Goal: Information Seeking & Learning: Compare options

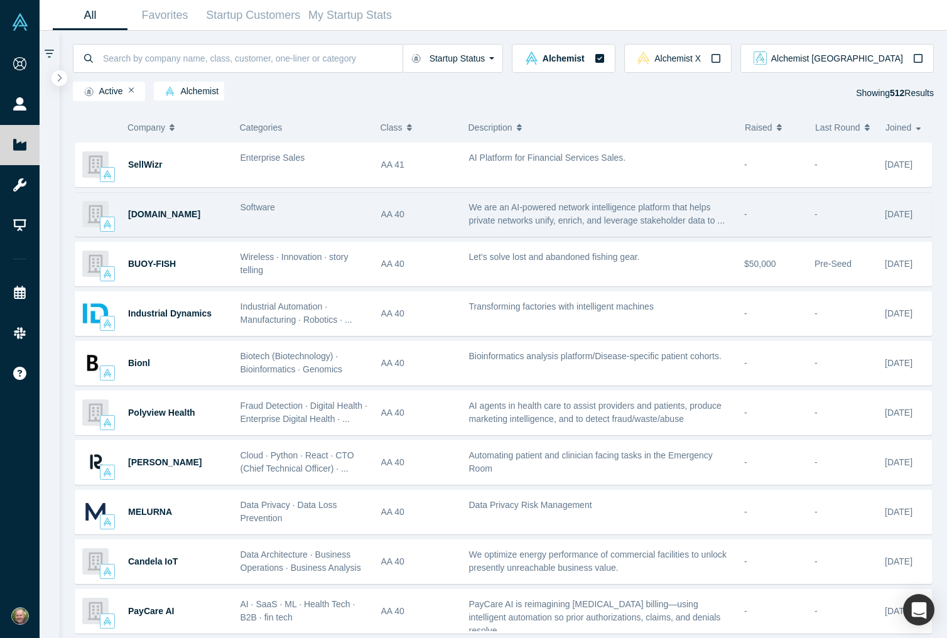
scroll to position [207, 0]
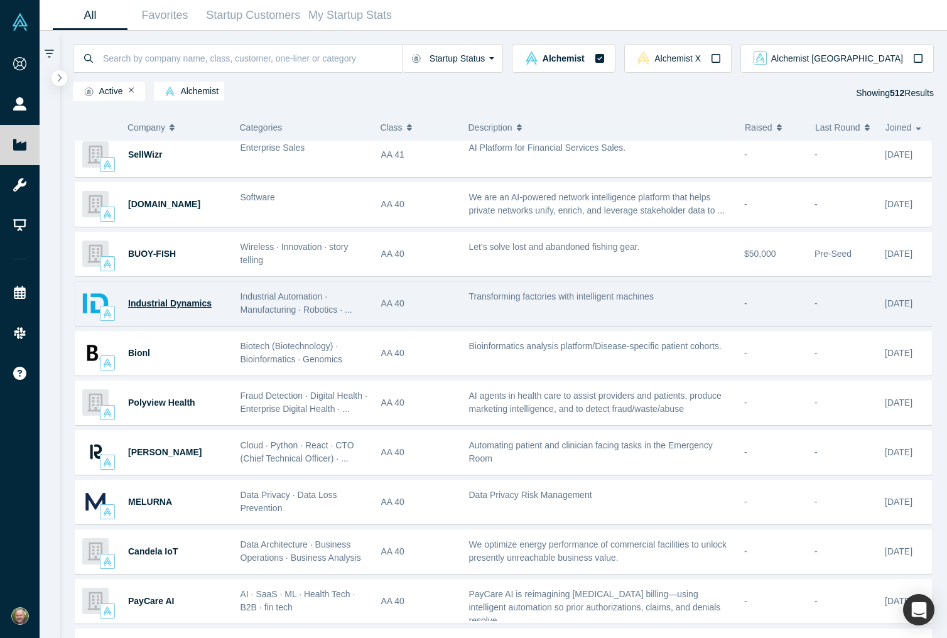
click at [181, 302] on span "Industrial Dynamics" at bounding box center [169, 303] width 83 height 10
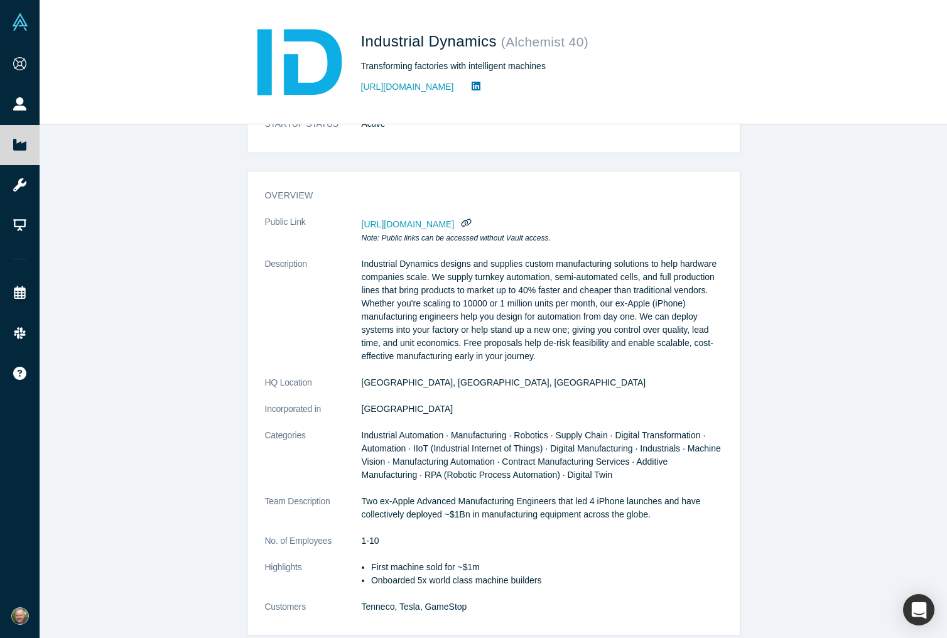
scroll to position [51, 0]
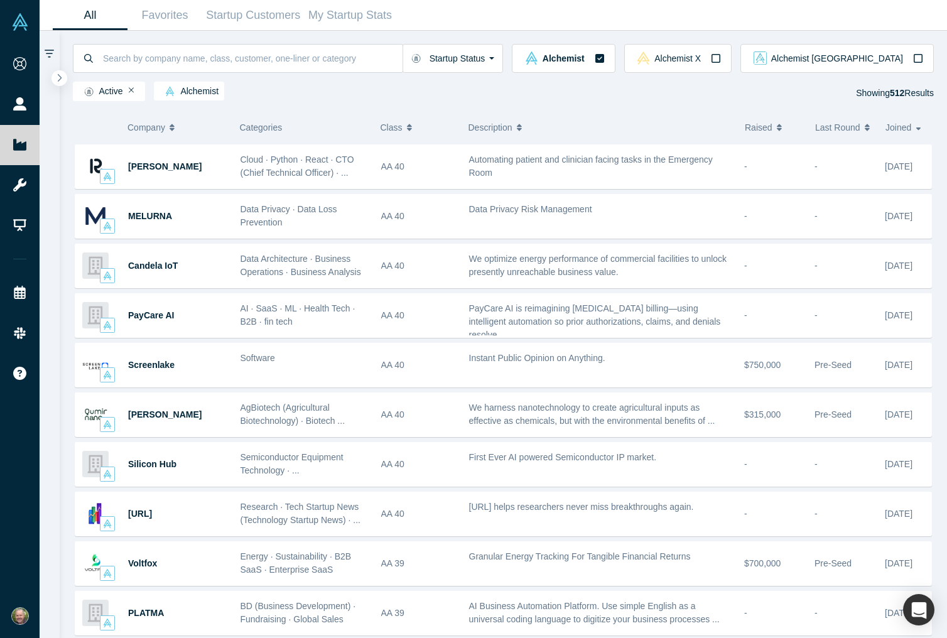
scroll to position [487, 0]
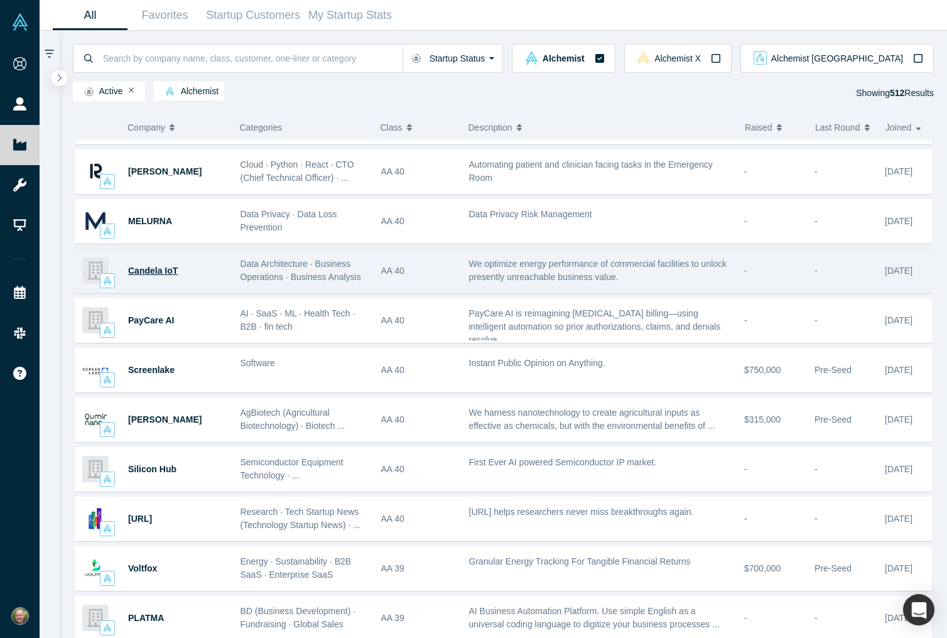
click at [164, 269] on span "Candela IoT" at bounding box center [153, 271] width 50 height 10
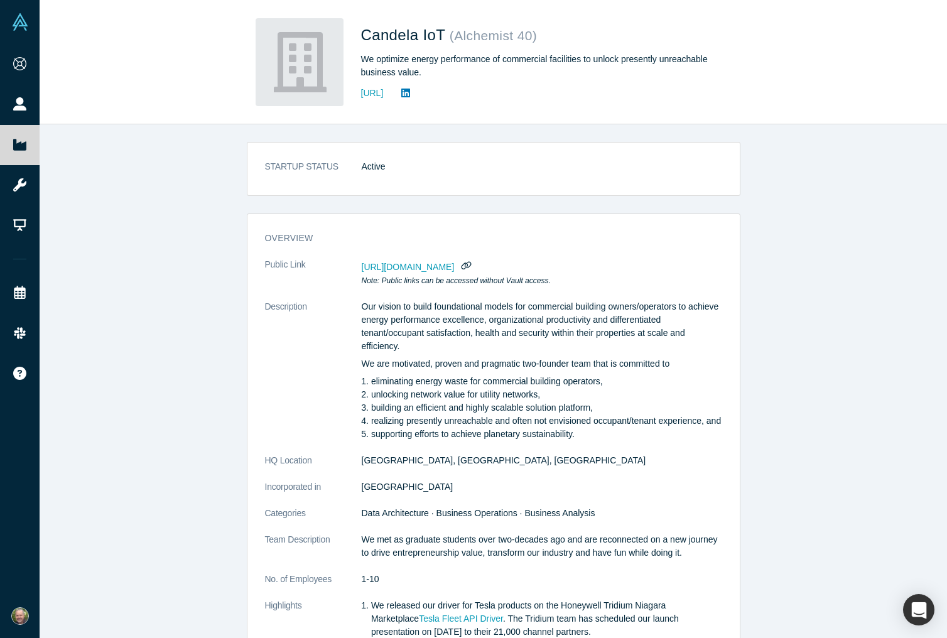
click at [417, 267] on span "https://vault.alchemistaccelerator.com/companies/public/candela-iot" at bounding box center [408, 267] width 93 height 10
click at [471, 265] on icon "button" at bounding box center [465, 265] width 11 height 9
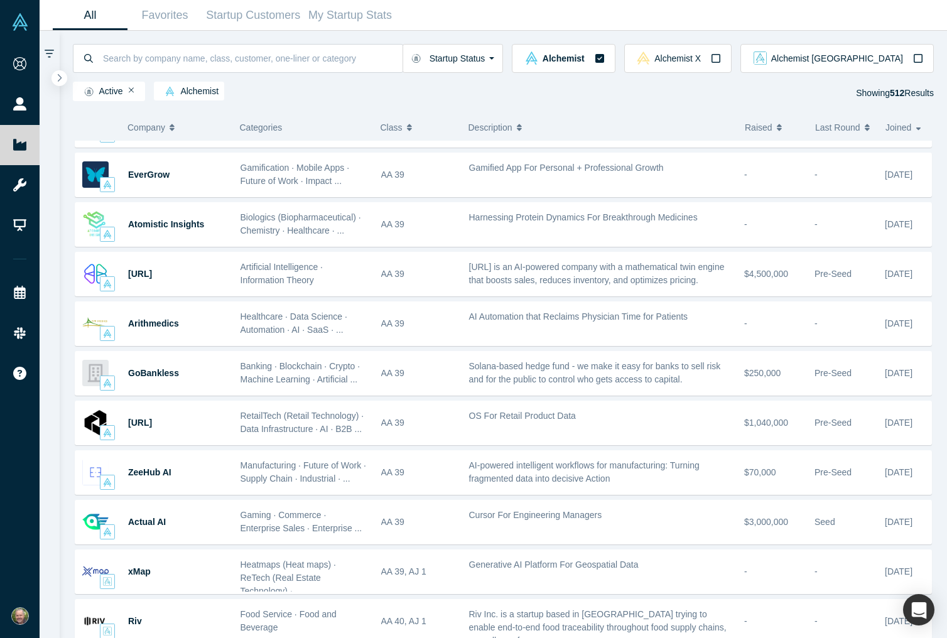
scroll to position [1030, 0]
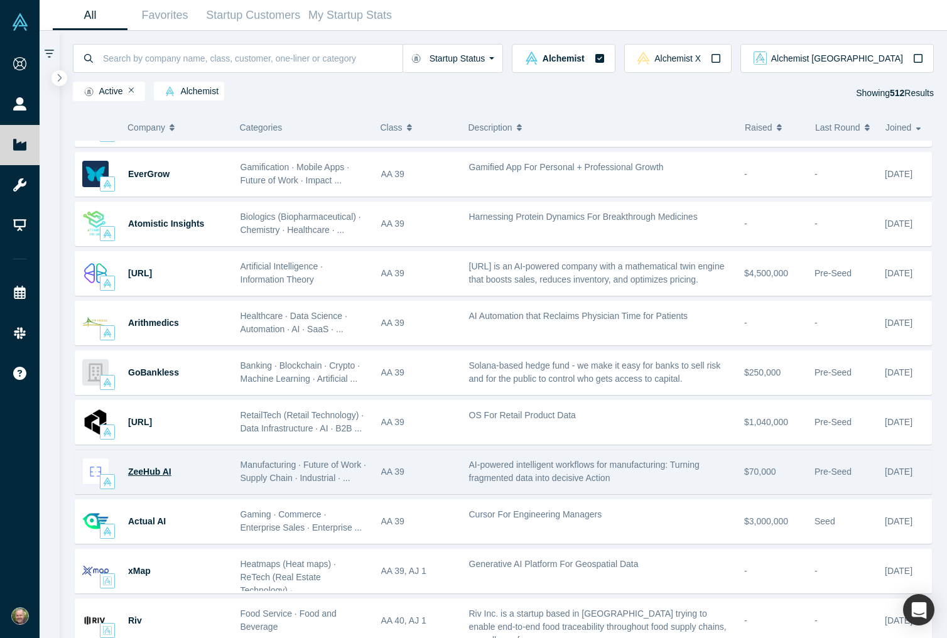
click at [148, 471] on span "ZeeHub AI" at bounding box center [149, 471] width 43 height 10
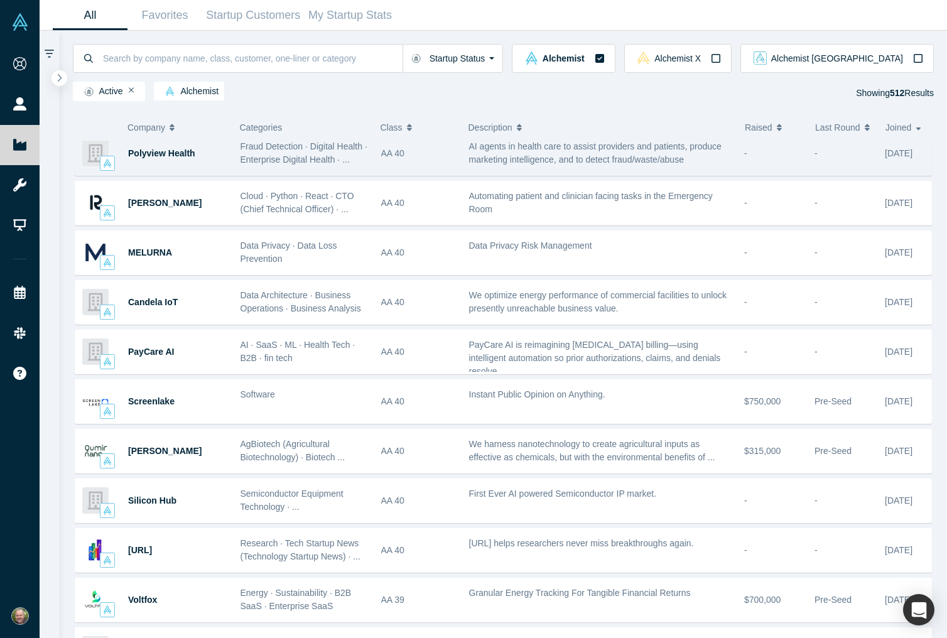
scroll to position [446, 0]
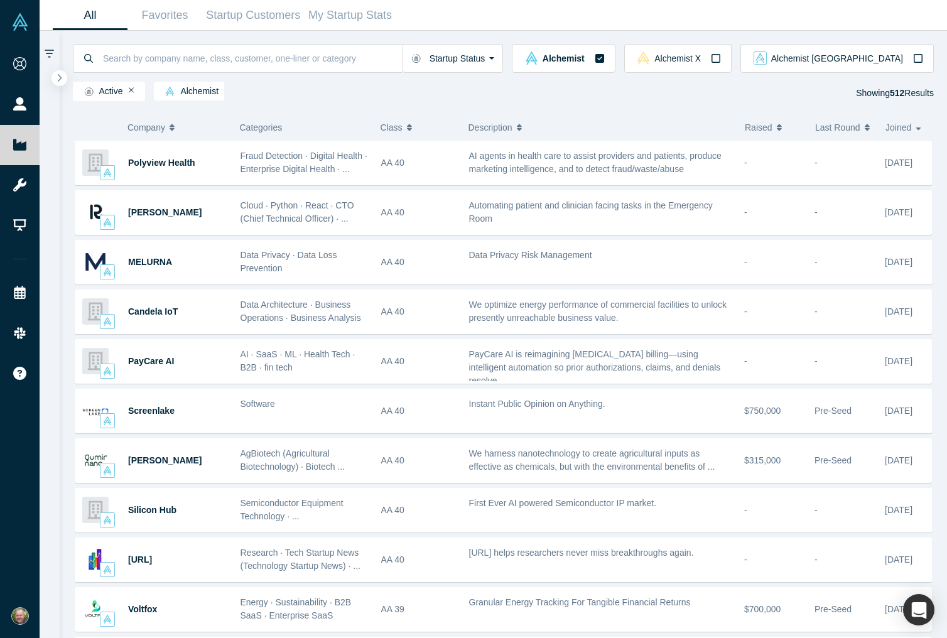
click at [781, 130] on icon "button" at bounding box center [778, 127] width 5 height 9
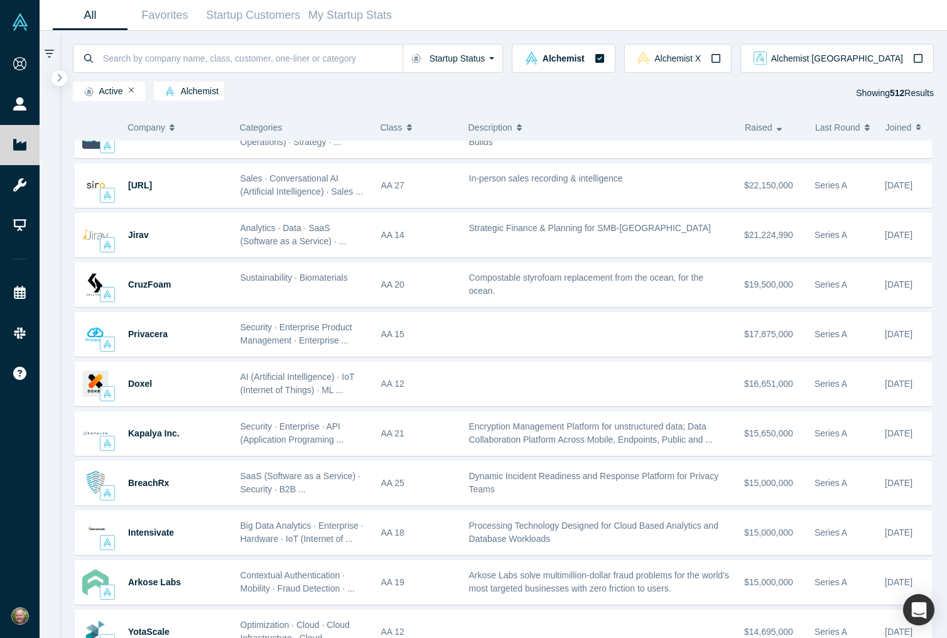
scroll to position [725, 0]
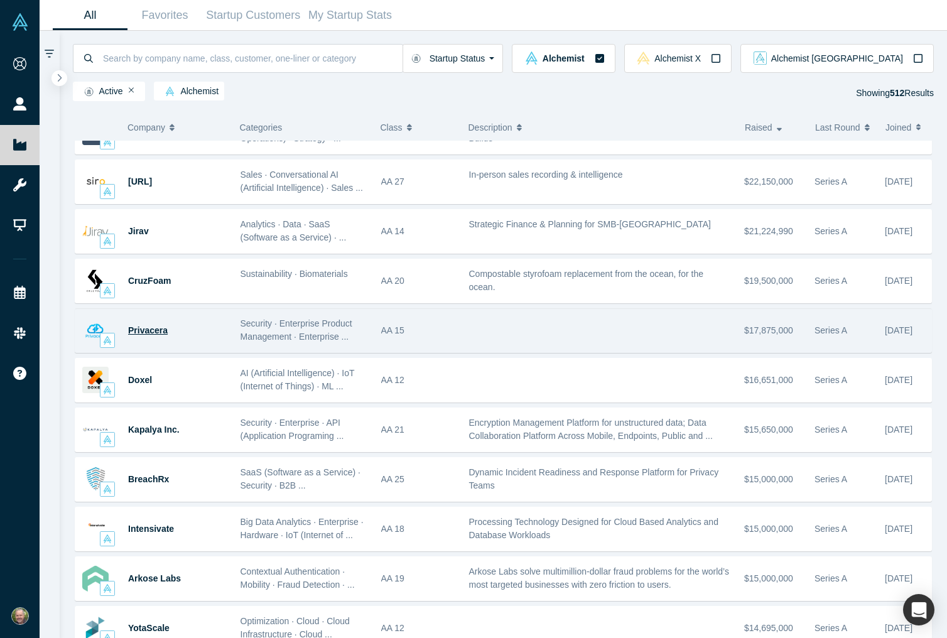
click at [158, 331] on span "Privacera" at bounding box center [148, 330] width 40 height 10
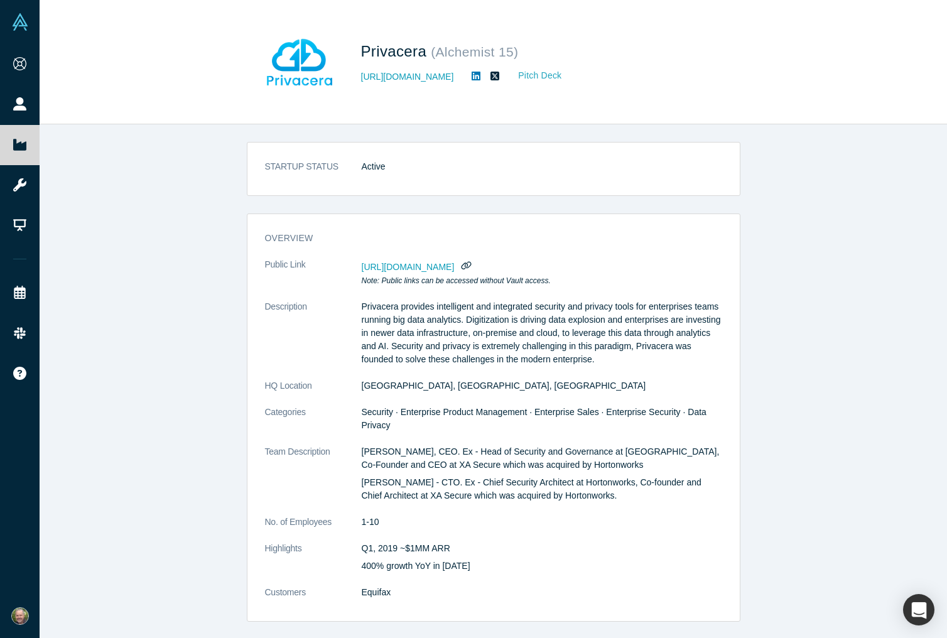
click at [542, 73] on link "Pitch Deck" at bounding box center [533, 75] width 58 height 14
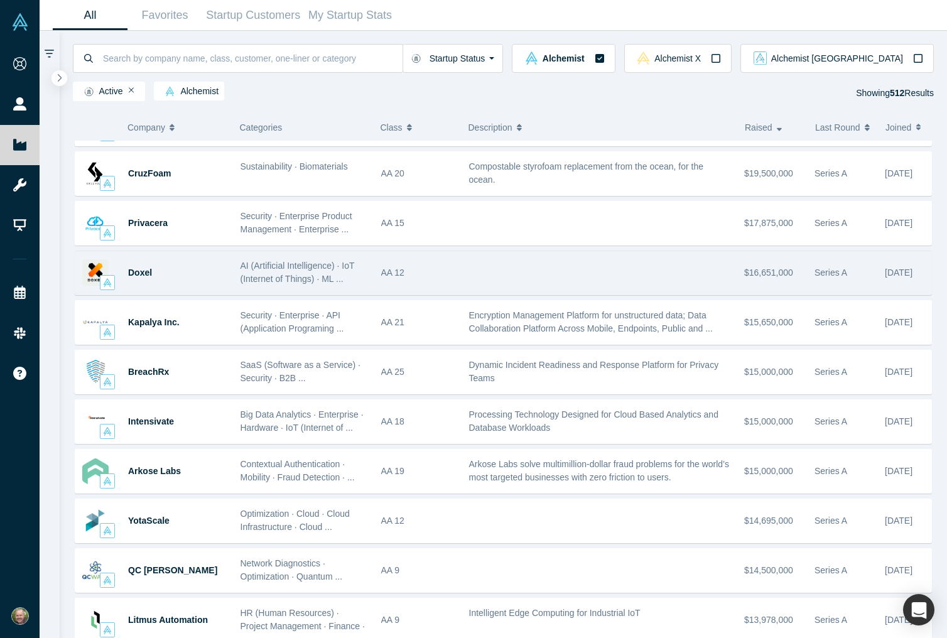
scroll to position [834, 0]
click at [146, 272] on span "Doxel" at bounding box center [140, 271] width 24 height 10
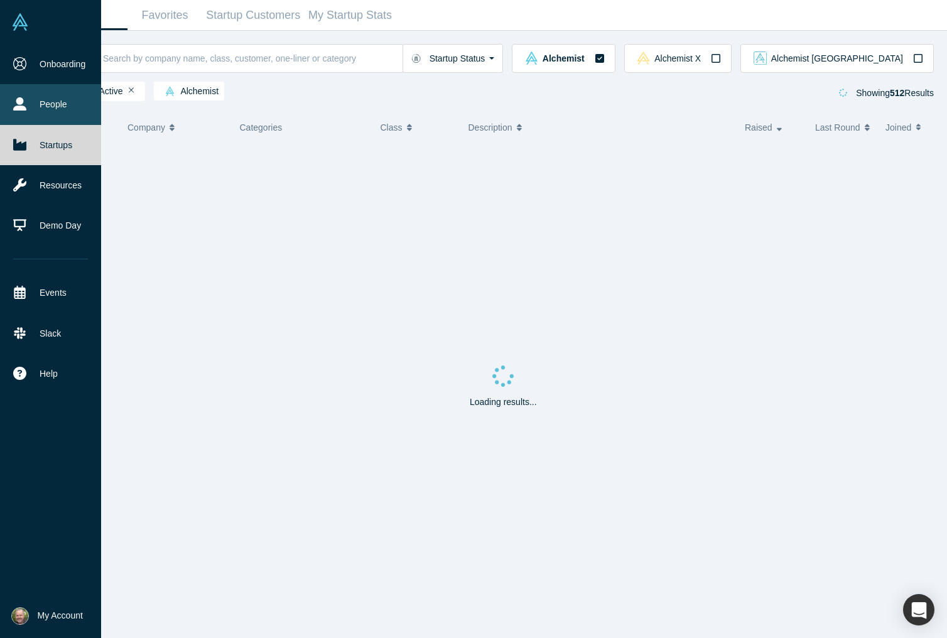
click at [22, 104] on icon at bounding box center [19, 103] width 13 height 13
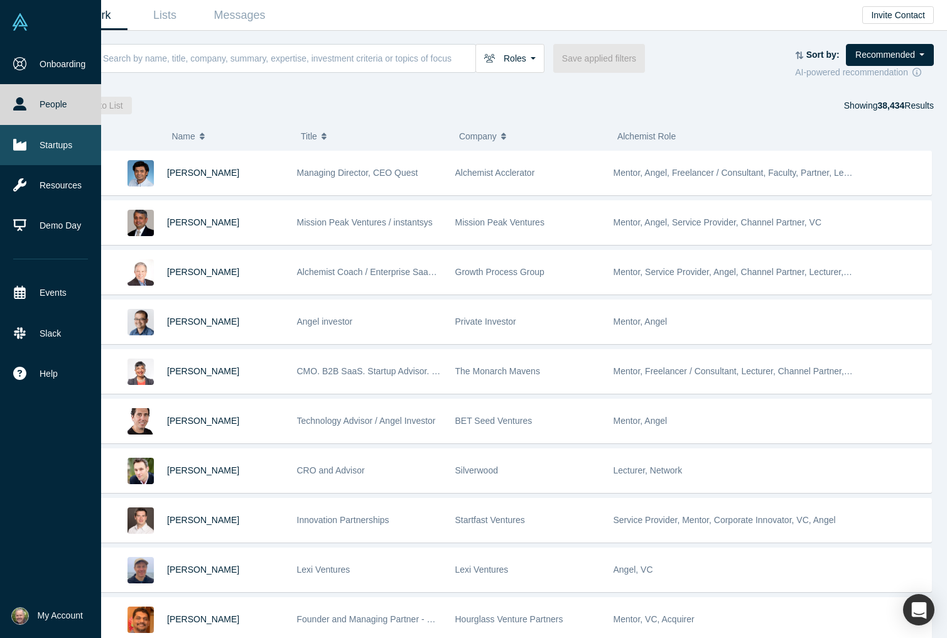
click at [56, 148] on link "Startups" at bounding box center [50, 145] width 101 height 40
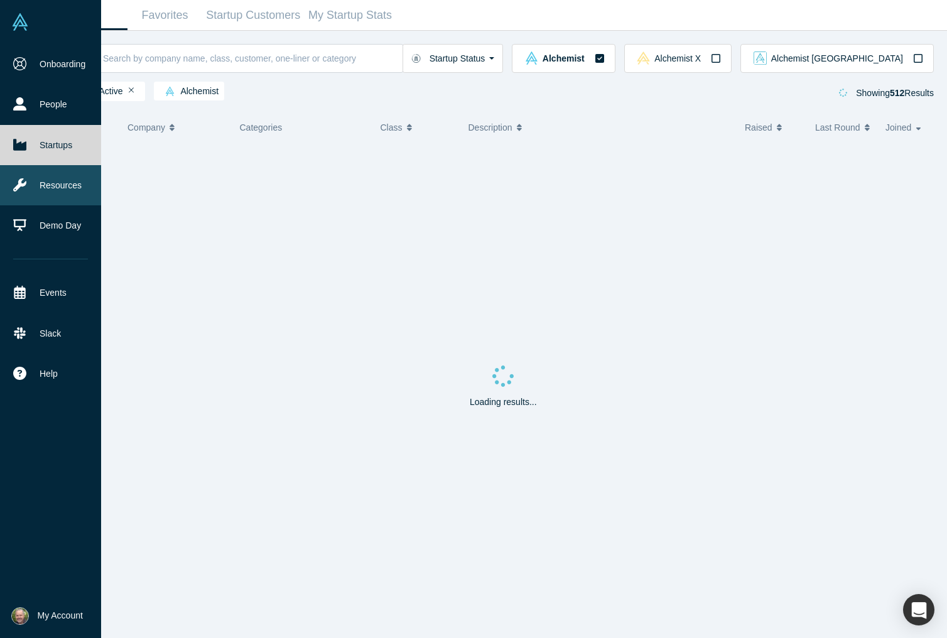
click at [65, 180] on link "Resources" at bounding box center [50, 185] width 101 height 40
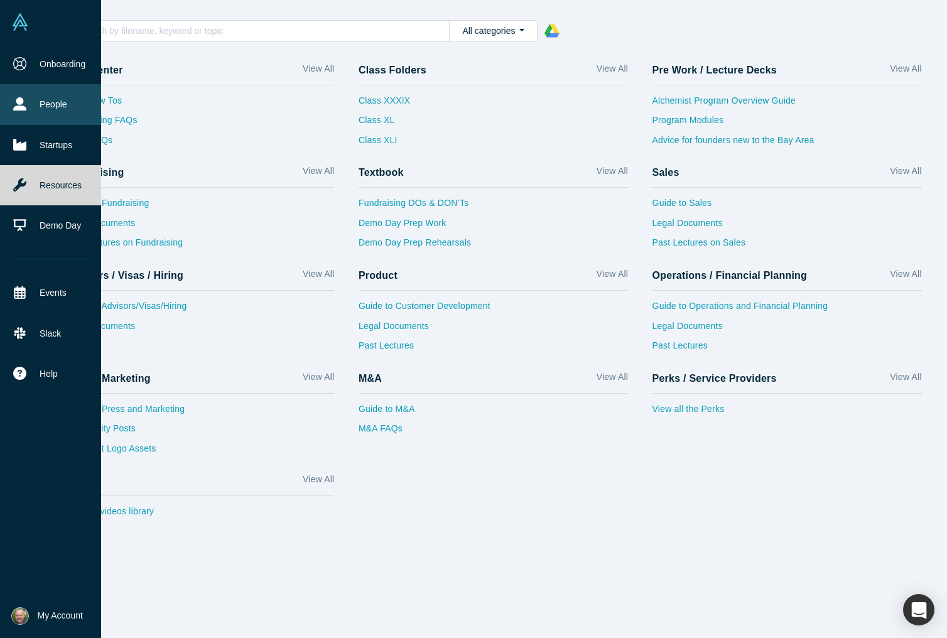
click at [38, 102] on link "People" at bounding box center [50, 104] width 101 height 40
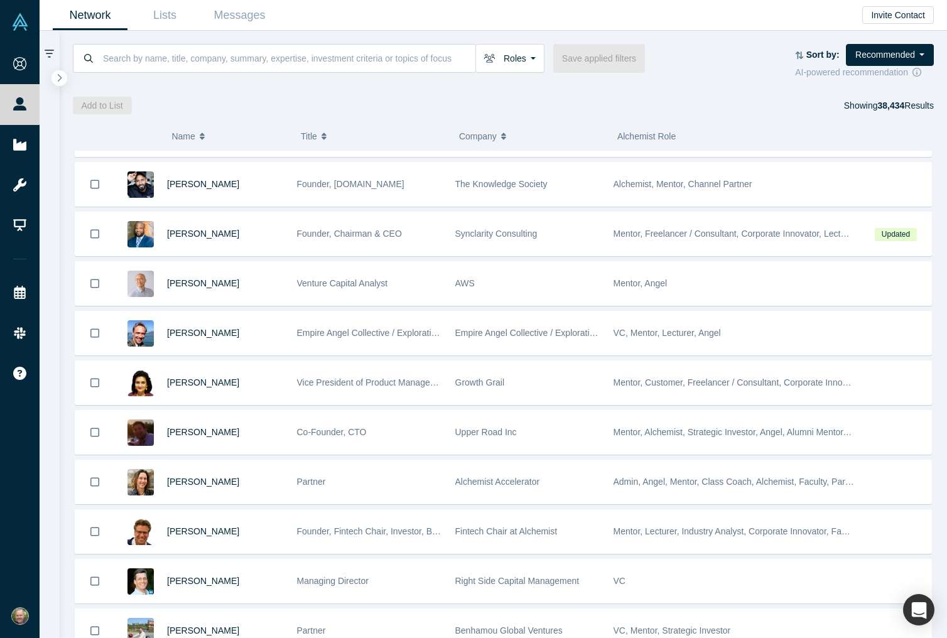
scroll to position [2621, 0]
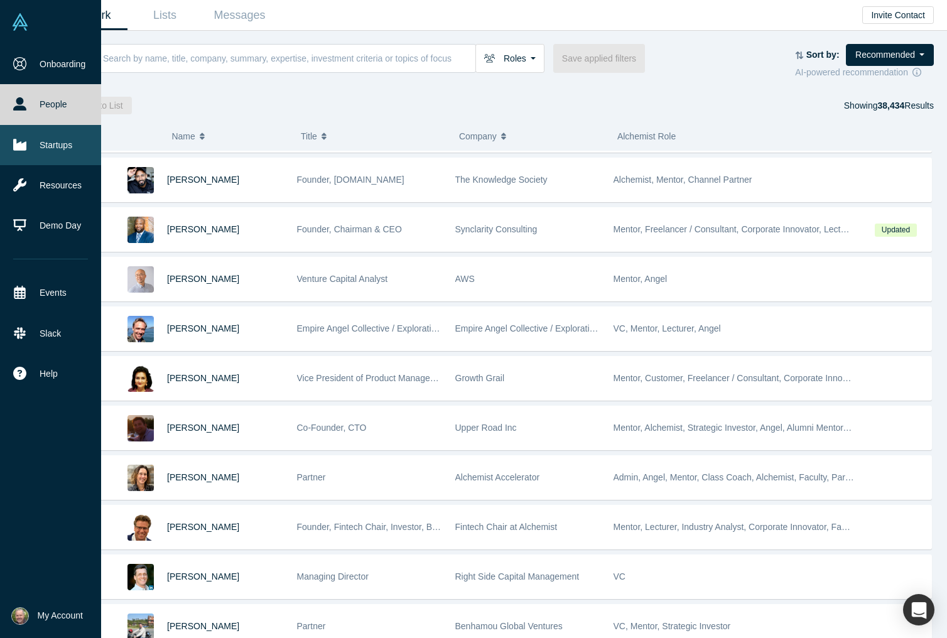
click at [50, 147] on link "Startups" at bounding box center [50, 145] width 101 height 40
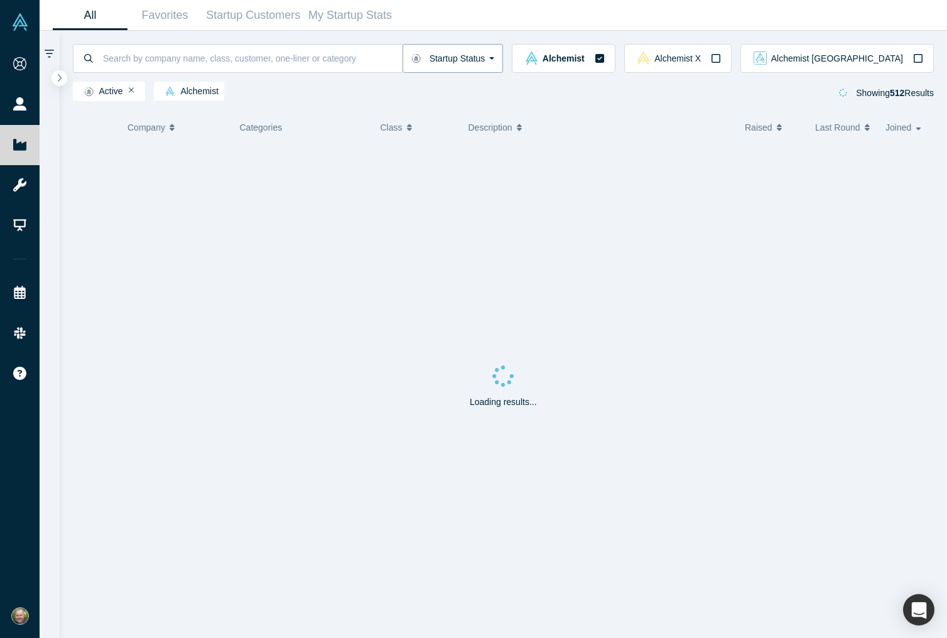
click at [503, 59] on button "Startup Status" at bounding box center [452, 58] width 101 height 29
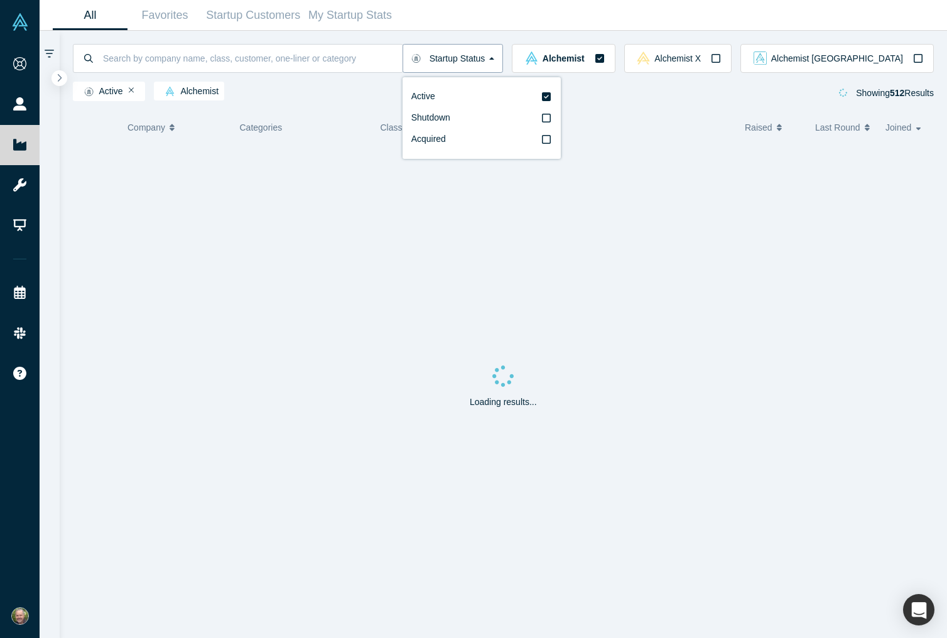
click at [503, 59] on button "Startup Status" at bounding box center [452, 58] width 101 height 29
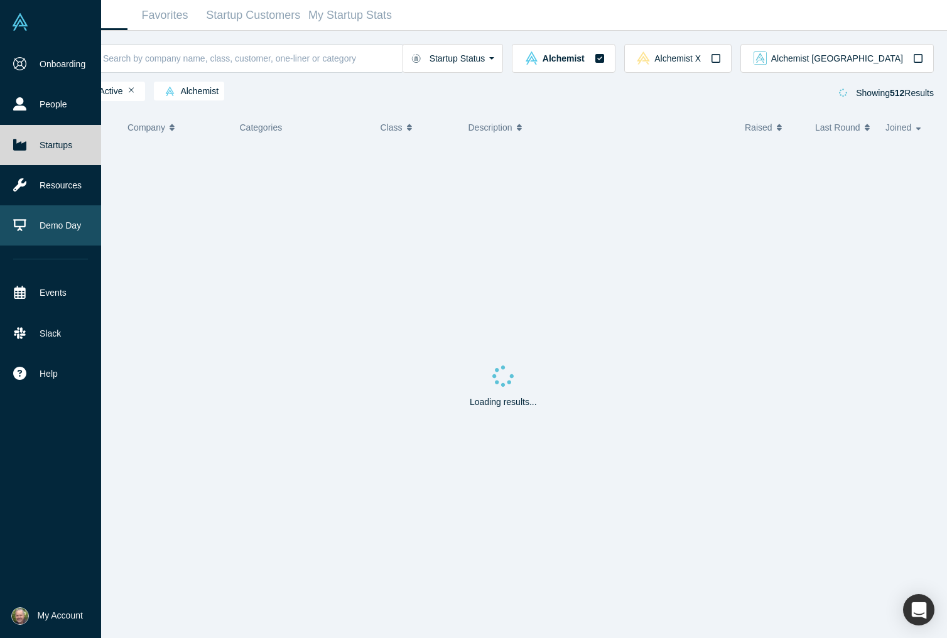
click at [53, 222] on link "Demo Day" at bounding box center [50, 225] width 101 height 40
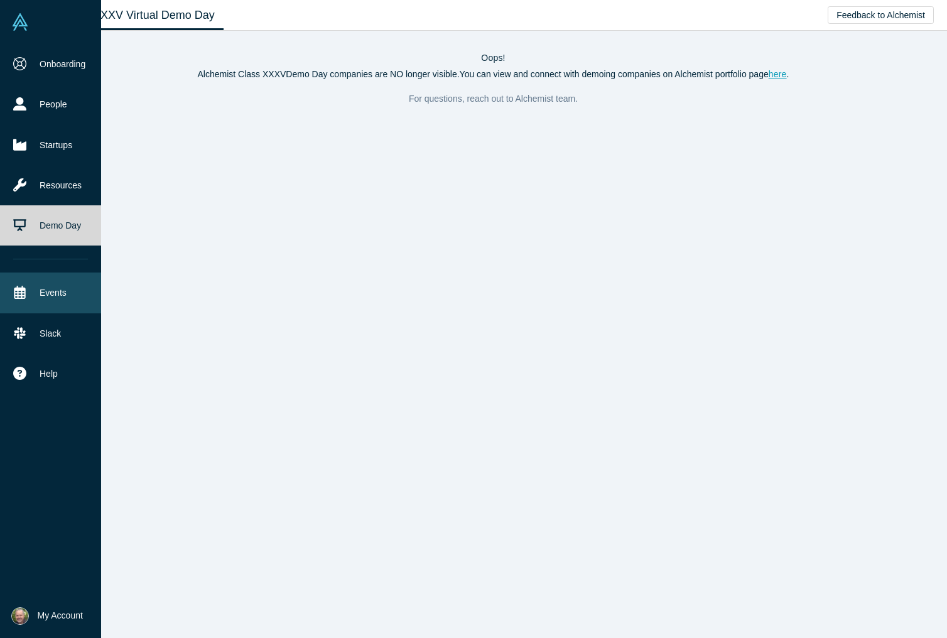
click at [52, 287] on link "Events" at bounding box center [50, 292] width 101 height 40
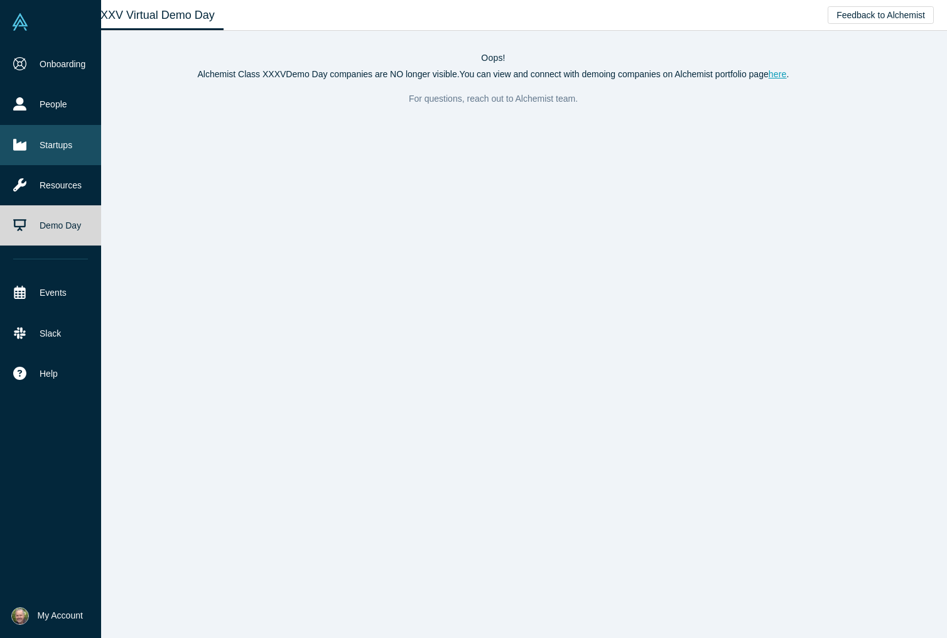
click at [41, 142] on link "Startups" at bounding box center [50, 145] width 101 height 40
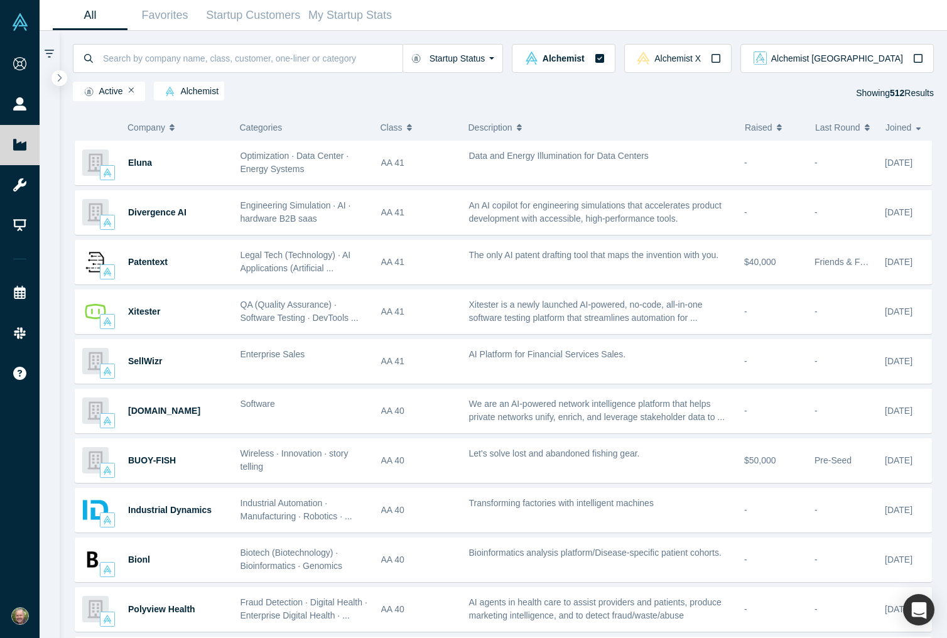
click at [780, 130] on icon "button" at bounding box center [778, 127] width 5 height 9
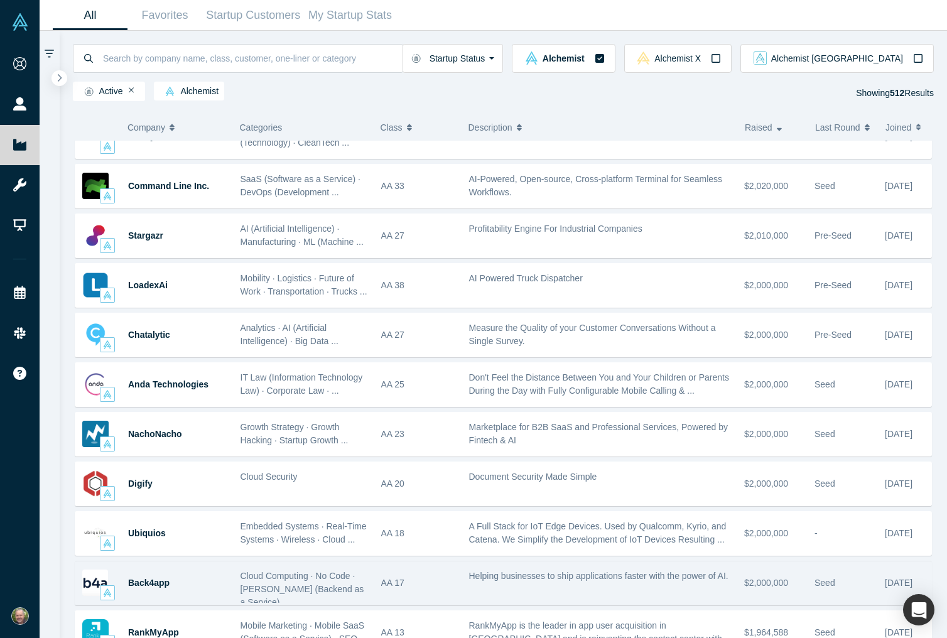
scroll to position [6475, 0]
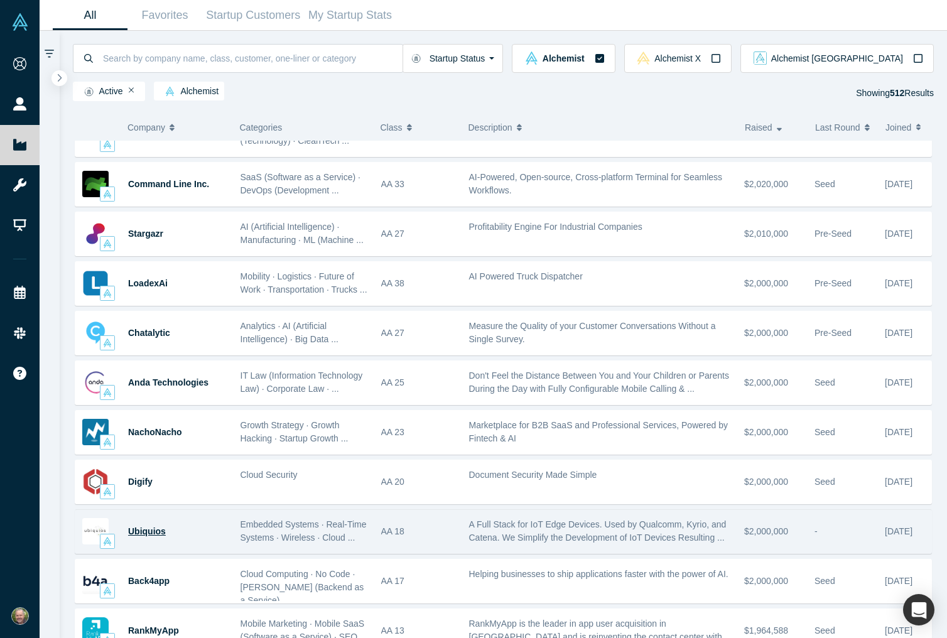
click at [138, 532] on span "Ubiquios" at bounding box center [147, 531] width 38 height 10
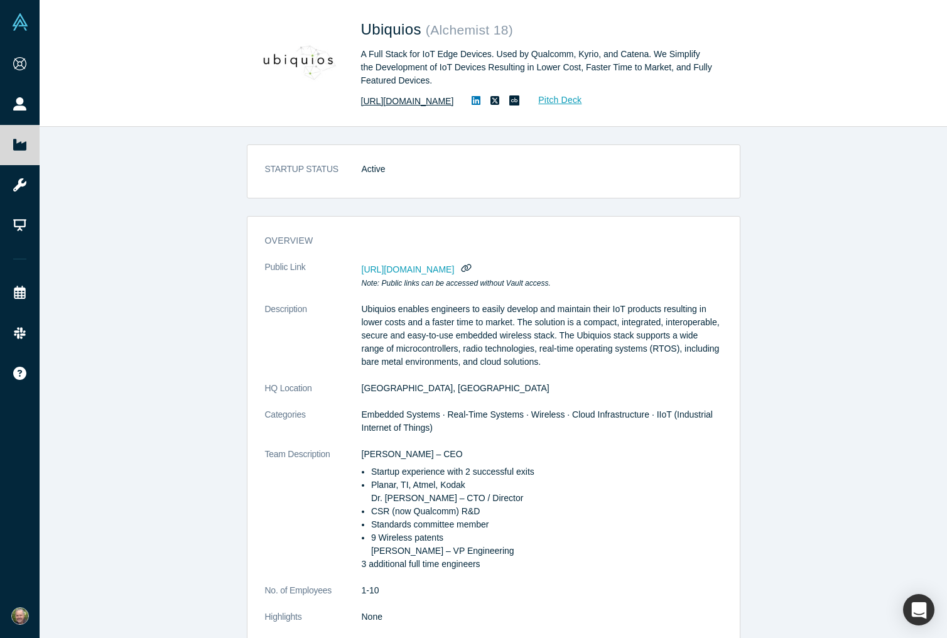
click at [384, 100] on link "https://www.ubiquios.io" at bounding box center [407, 101] width 93 height 13
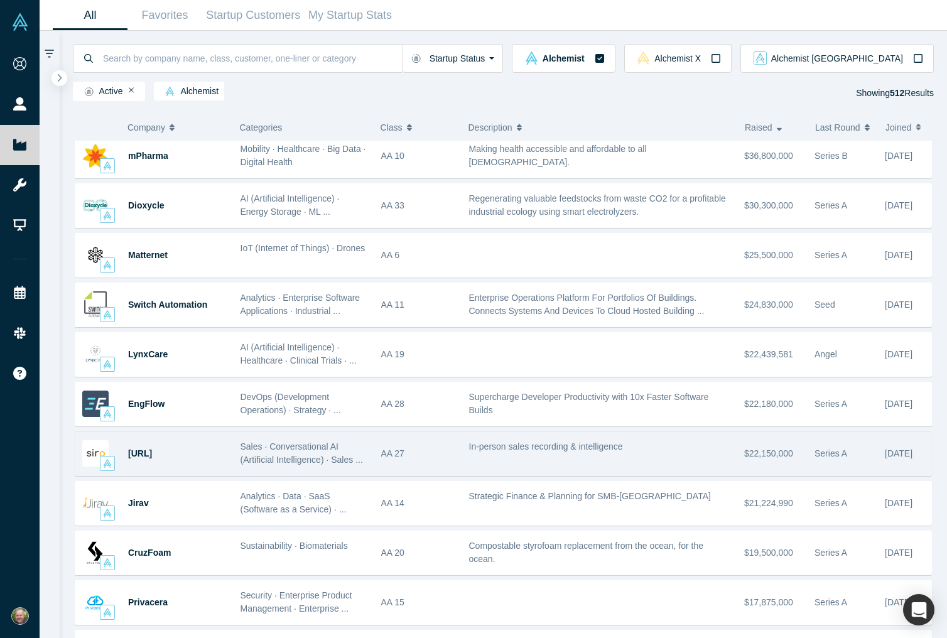
scroll to position [515, 0]
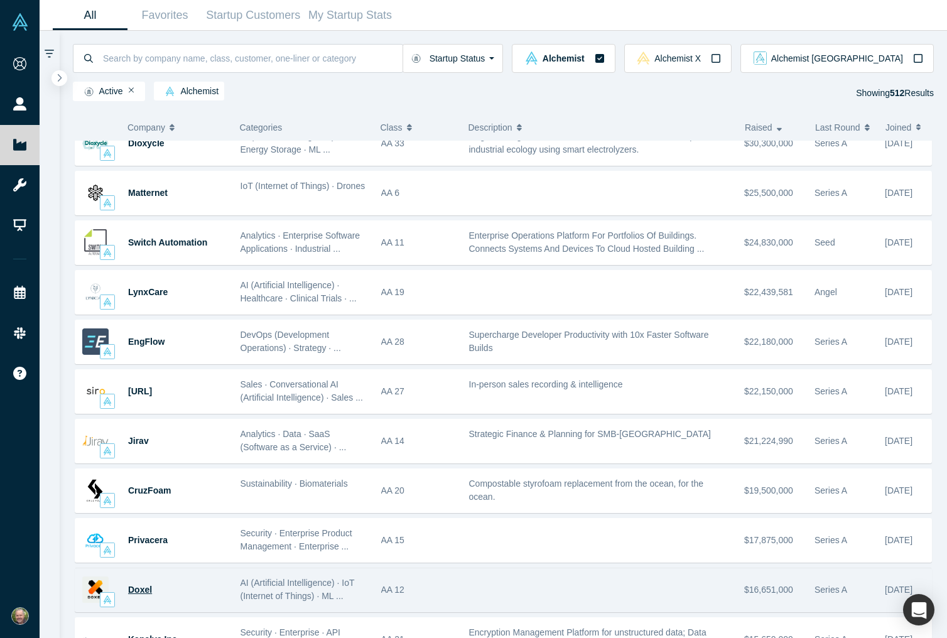
click at [146, 589] on span "Doxel" at bounding box center [140, 589] width 24 height 10
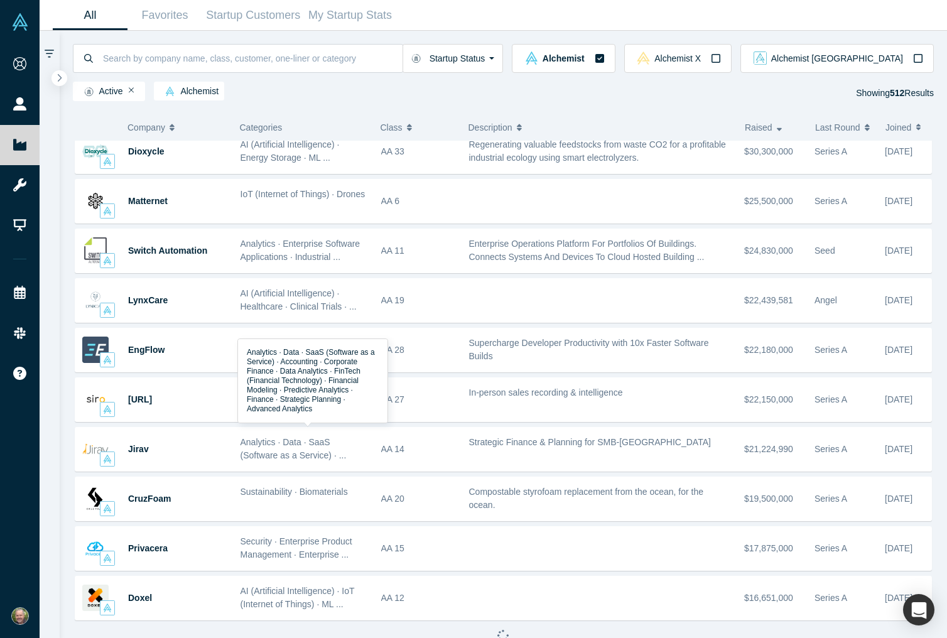
scroll to position [515, 0]
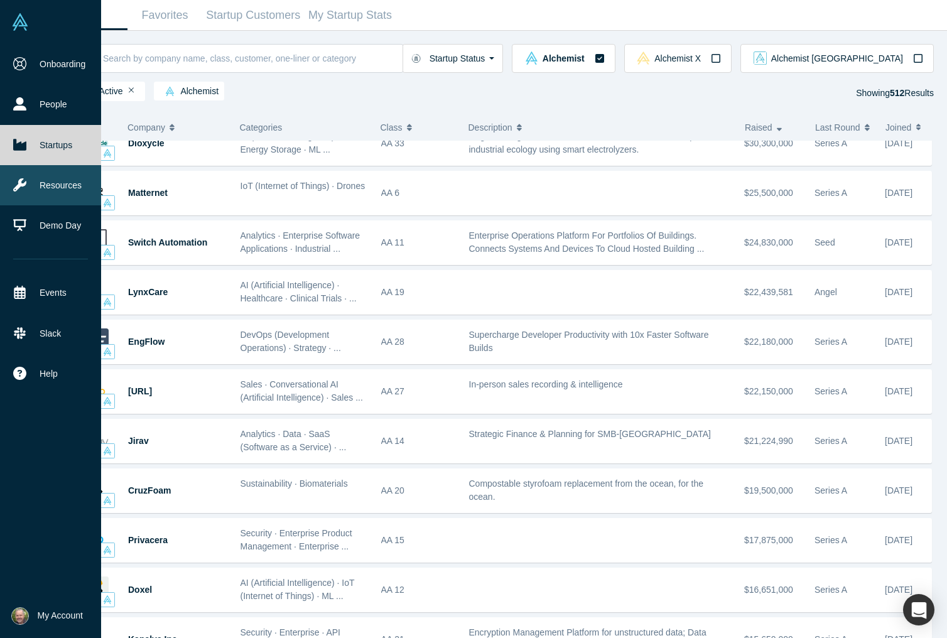
click at [56, 181] on link "Resources" at bounding box center [50, 185] width 101 height 40
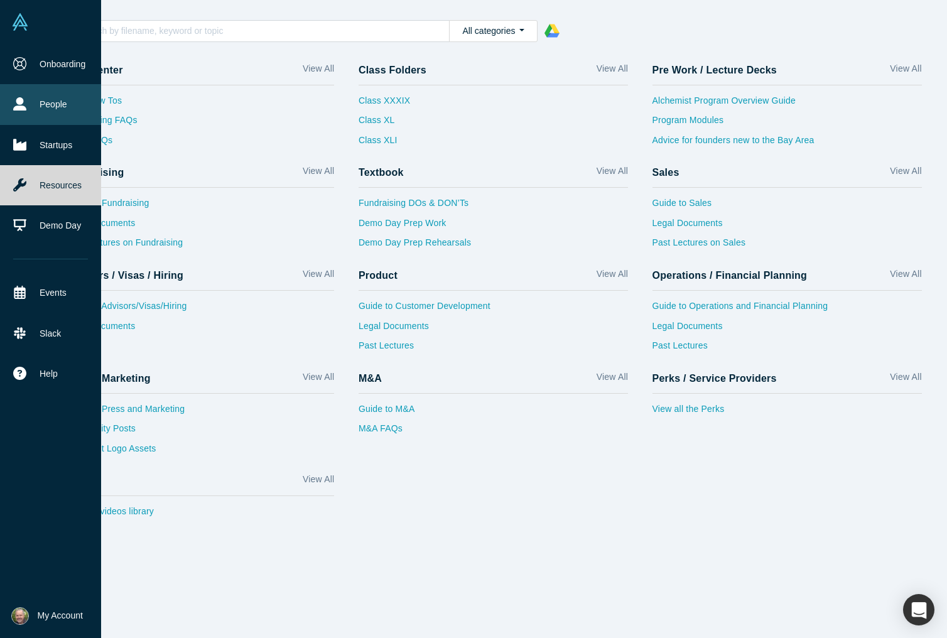
click at [50, 104] on link "People" at bounding box center [50, 104] width 101 height 40
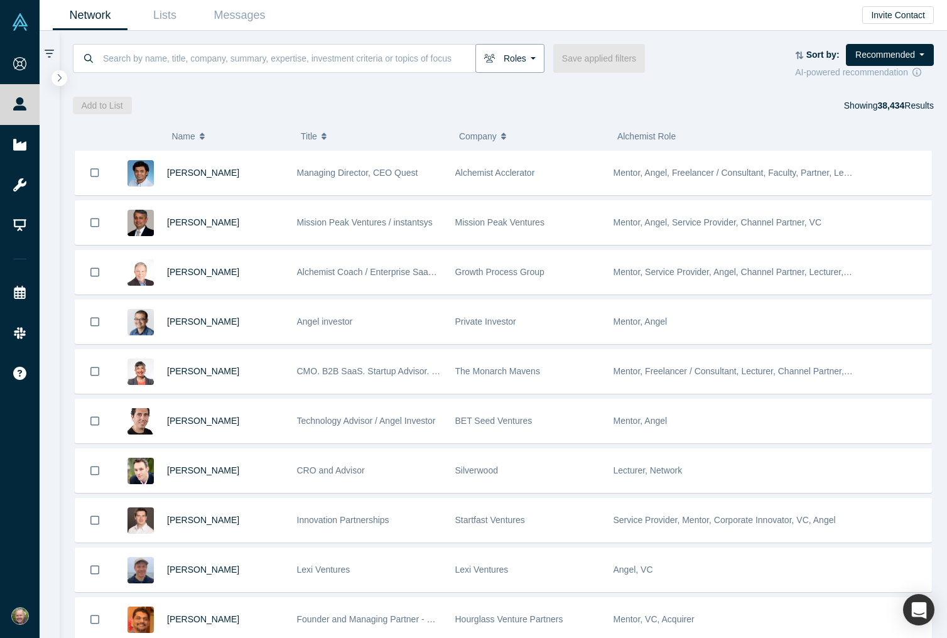
click at [534, 59] on button "Roles" at bounding box center [509, 58] width 69 height 29
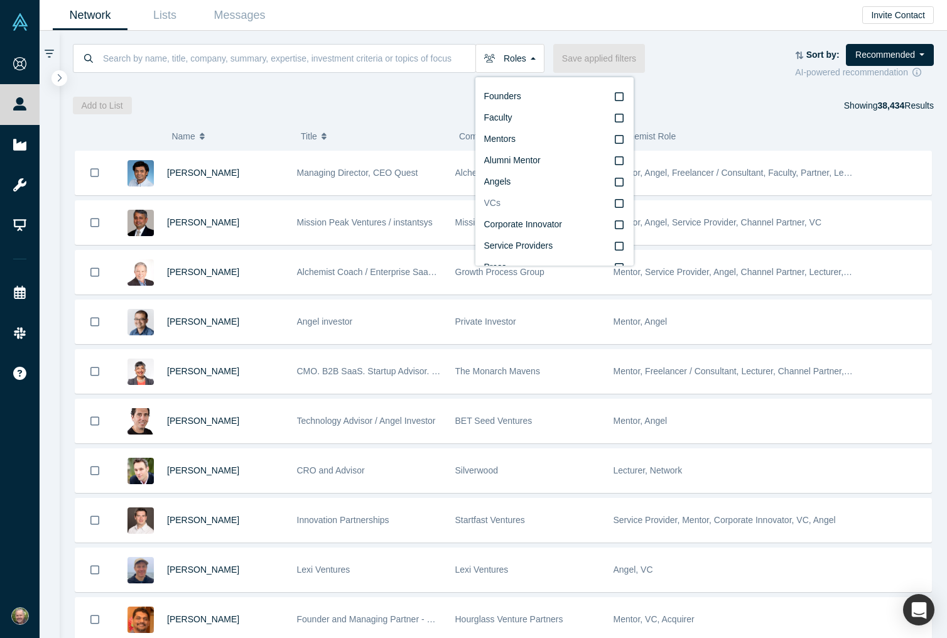
click at [621, 202] on icon at bounding box center [619, 203] width 9 height 10
click at [0, 0] on input "VCs" at bounding box center [0, 0] width 0 height 0
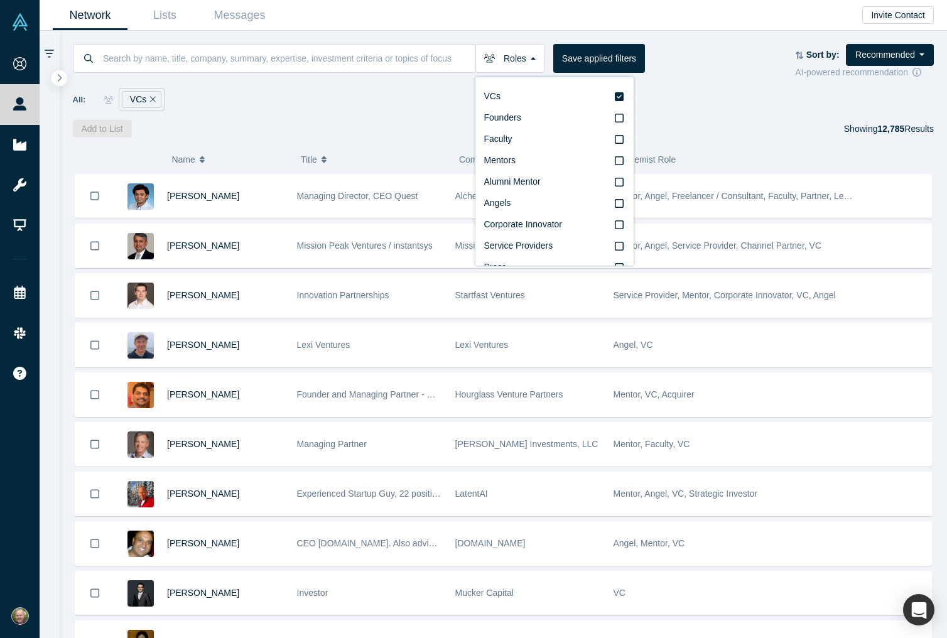
click at [244, 122] on div "Add to List Showing 12,785 Results" at bounding box center [503, 129] width 861 height 18
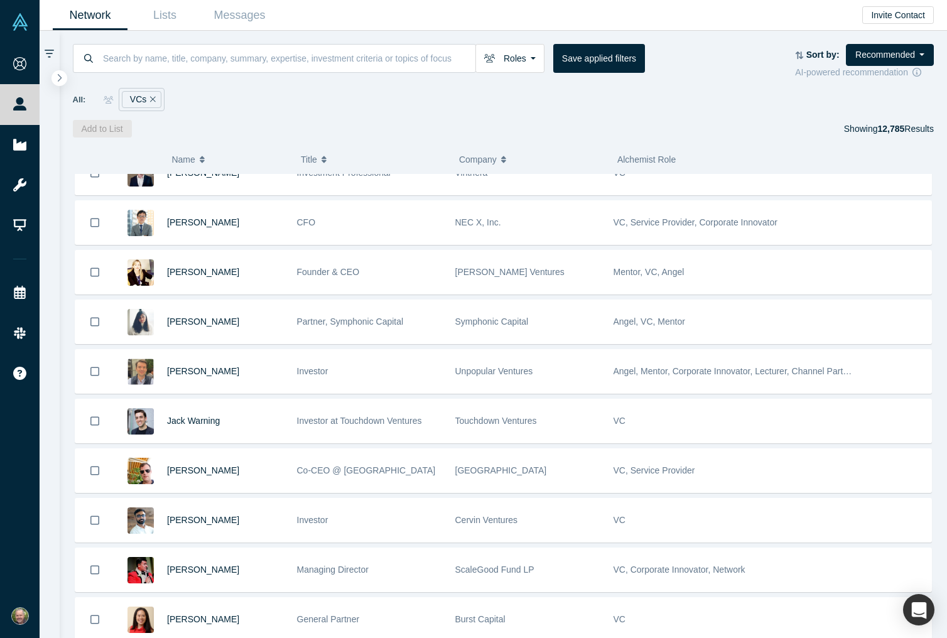
scroll to position [2702, 0]
